Goal: Navigation & Orientation: Find specific page/section

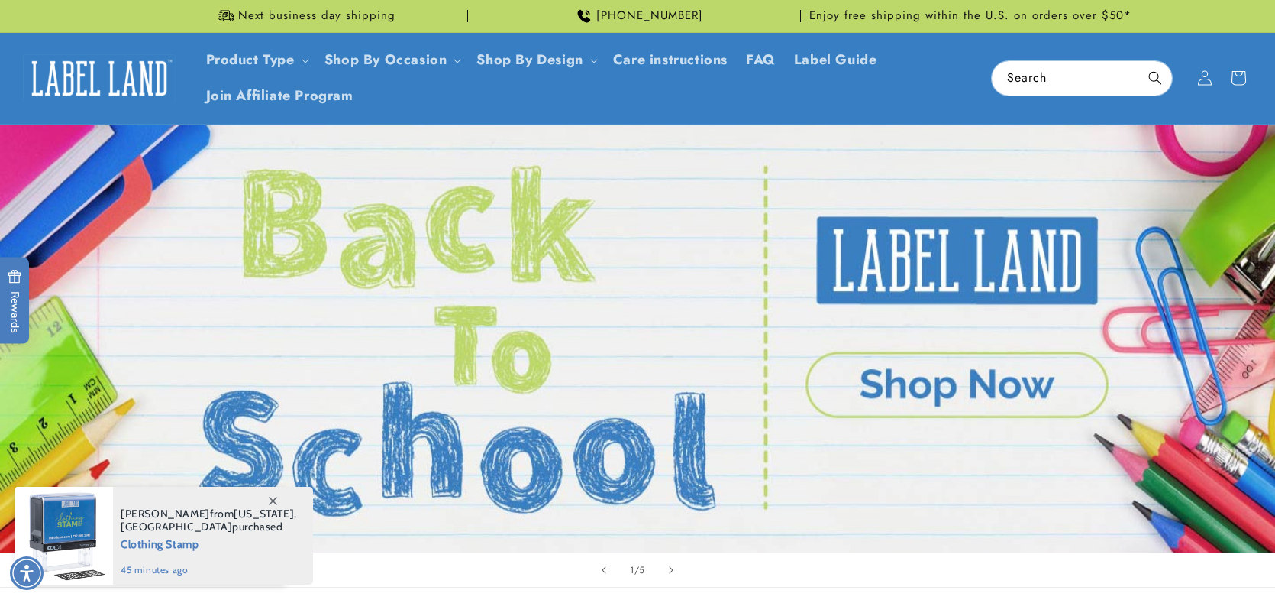
click at [958, 385] on link "1 of 5" at bounding box center [637, 338] width 1275 height 428
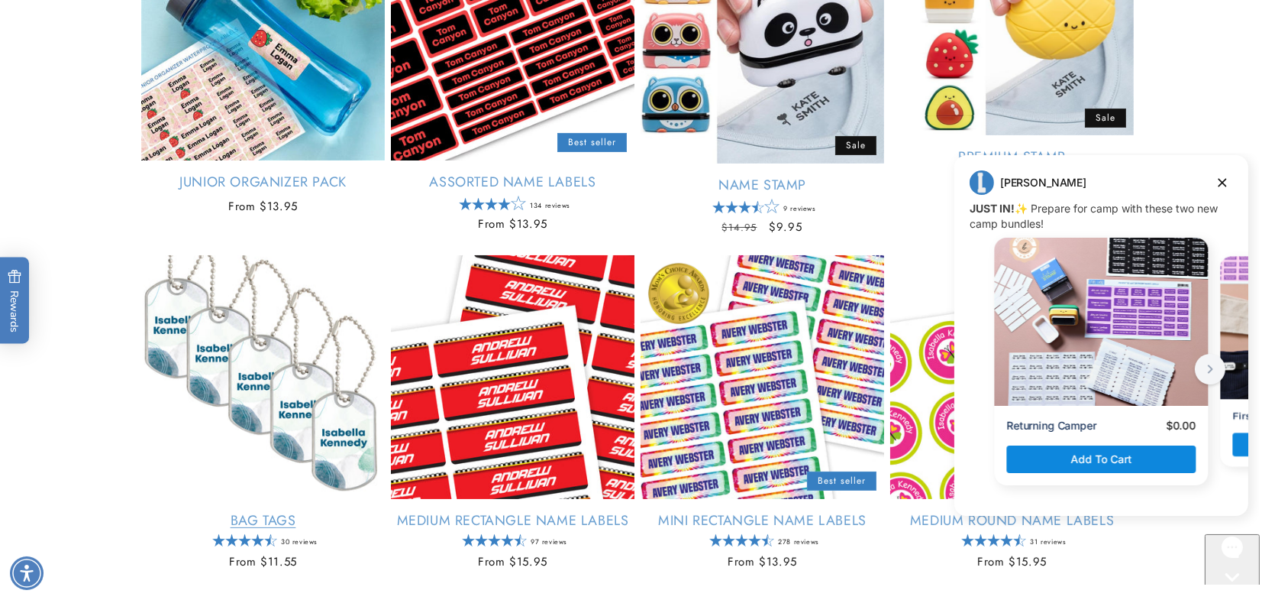
scroll to position [764, 0]
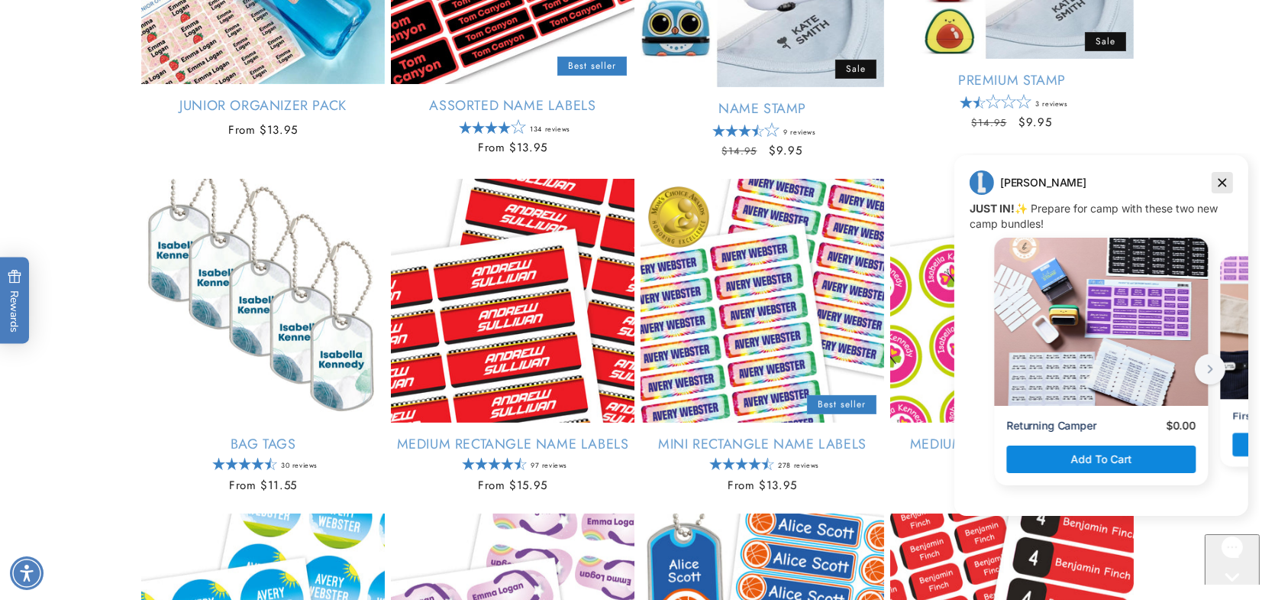
click at [1227, 186] on icon "Dismiss campaign" at bounding box center [1221, 182] width 15 height 18
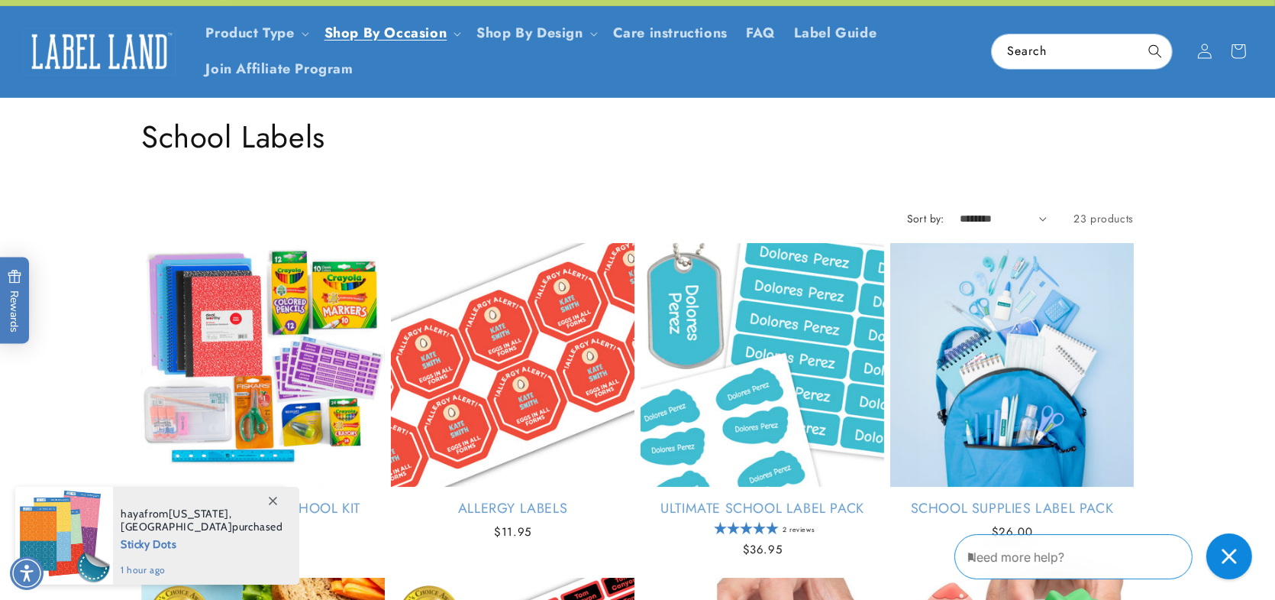
scroll to position [0, 0]
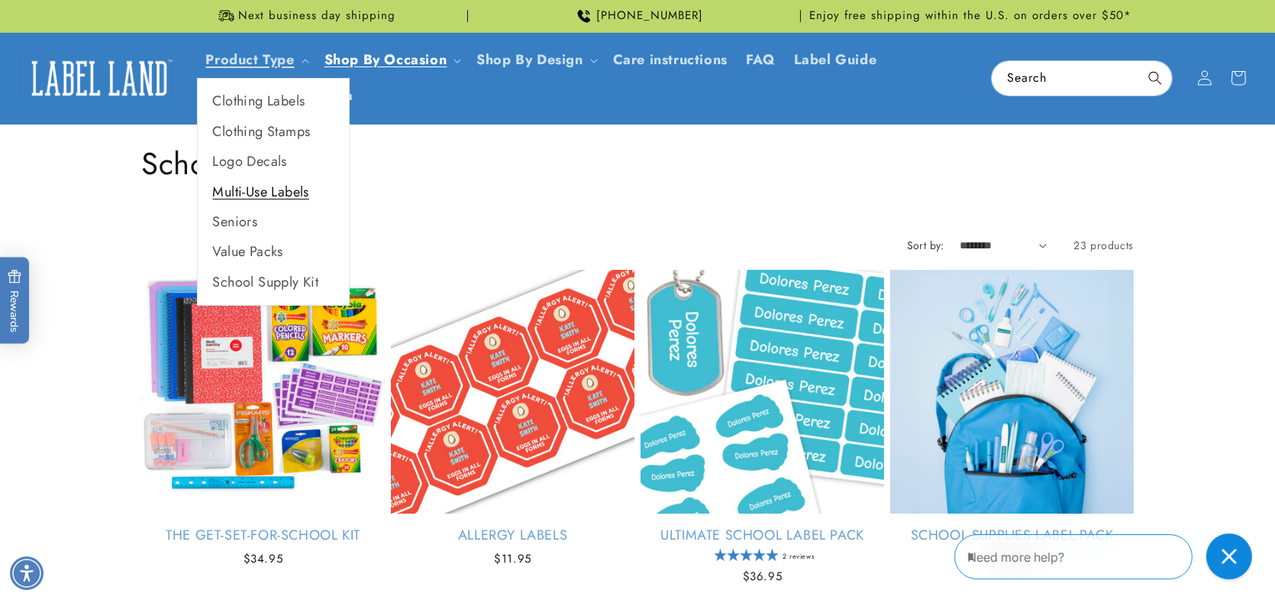
click at [254, 189] on link "Multi-Use Labels" at bounding box center [273, 192] width 151 height 30
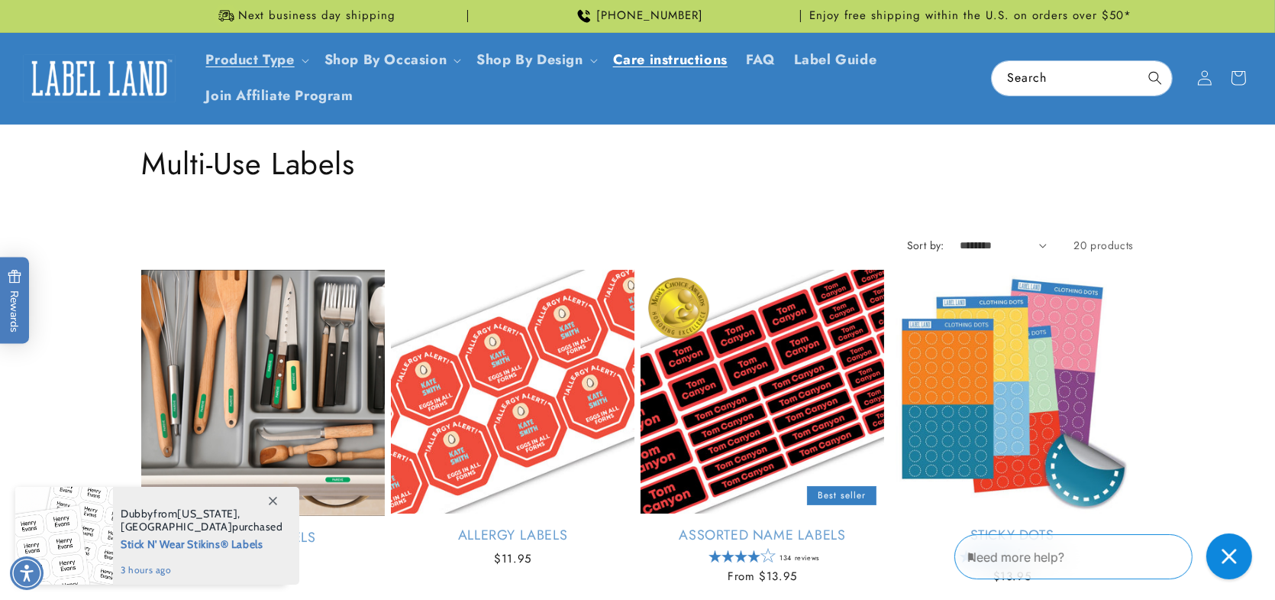
click at [698, 55] on span "Care instructions" at bounding box center [670, 60] width 115 height 18
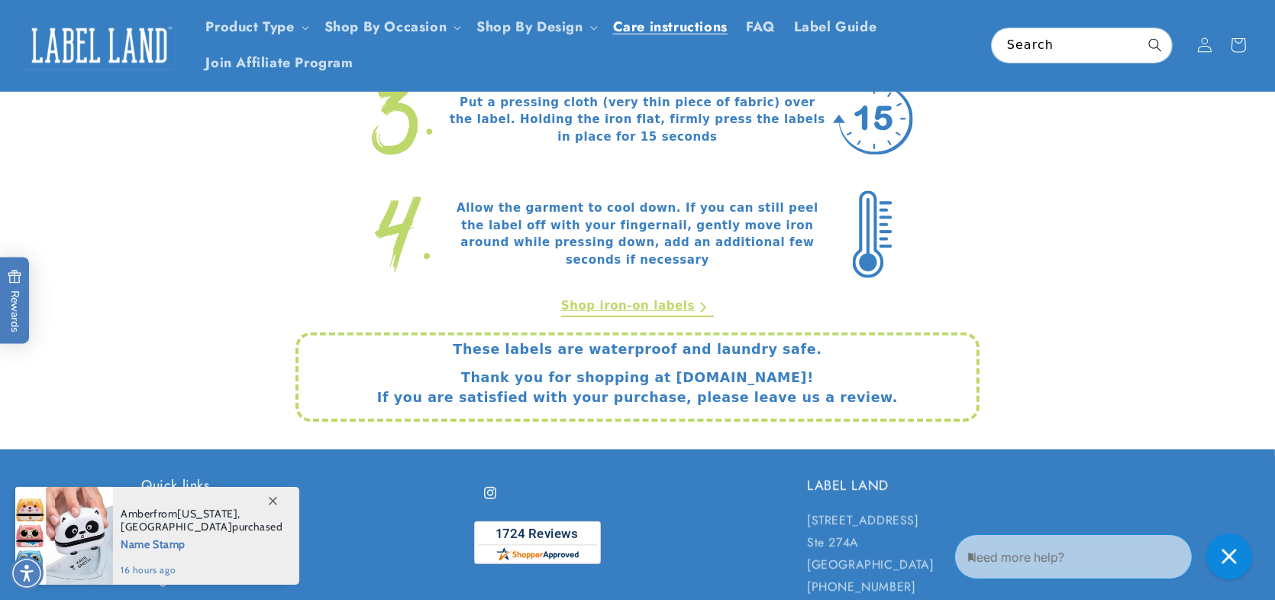
scroll to position [674, 0]
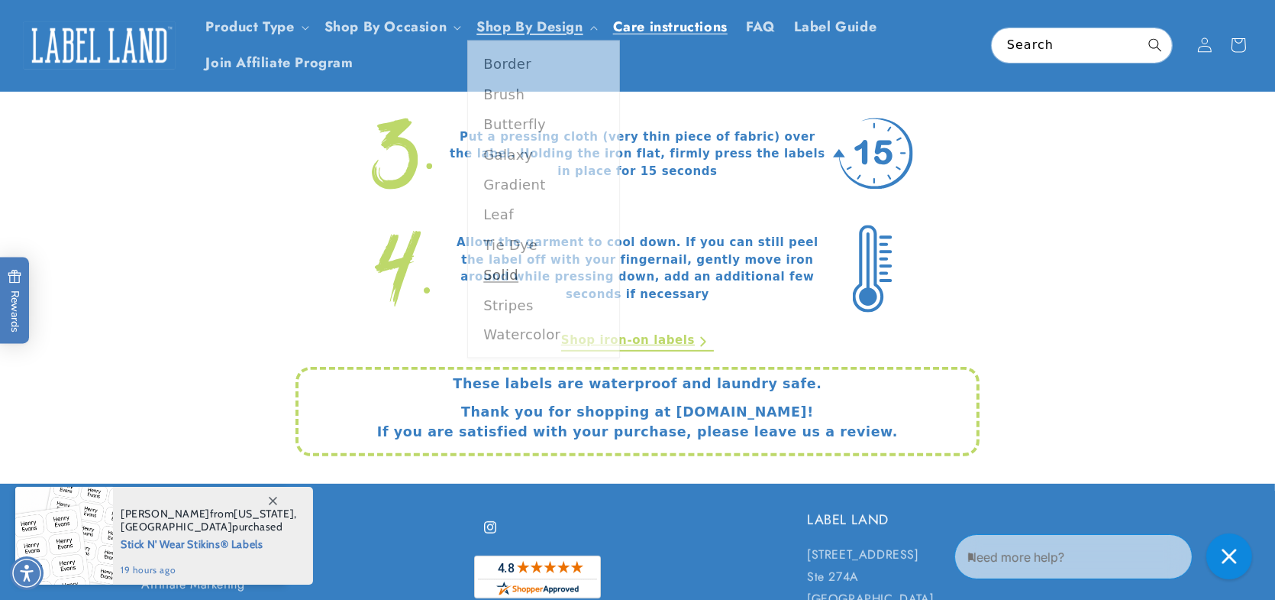
click at [502, 286] on link "Solid" at bounding box center [543, 279] width 151 height 30
